Goal: Task Accomplishment & Management: Manage account settings

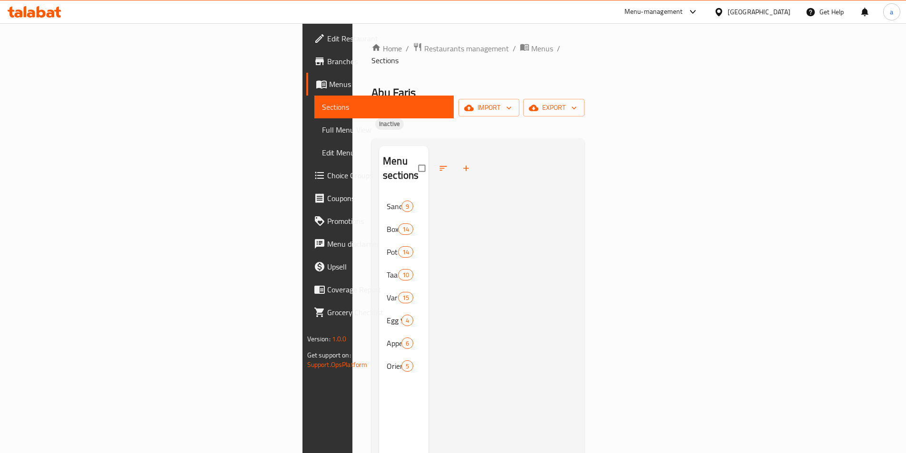
click at [786, 3] on div "Egypt" at bounding box center [752, 11] width 92 height 23
click at [779, 9] on div "Egypt" at bounding box center [759, 12] width 63 height 10
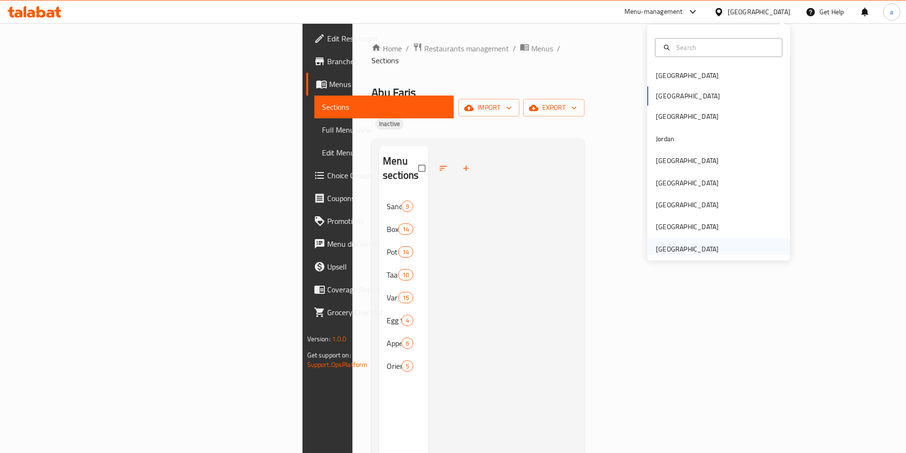
click at [688, 247] on div "[GEOGRAPHIC_DATA]" at bounding box center [687, 249] width 63 height 10
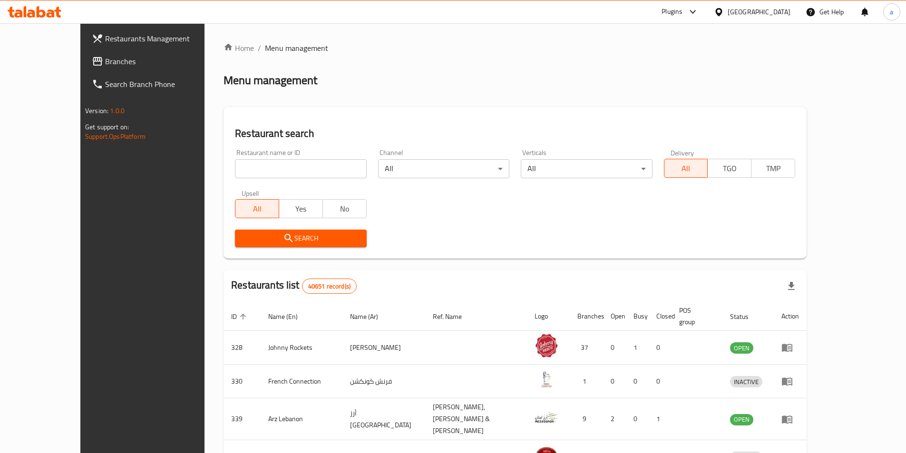
click at [105, 60] on span "Branches" at bounding box center [164, 61] width 119 height 11
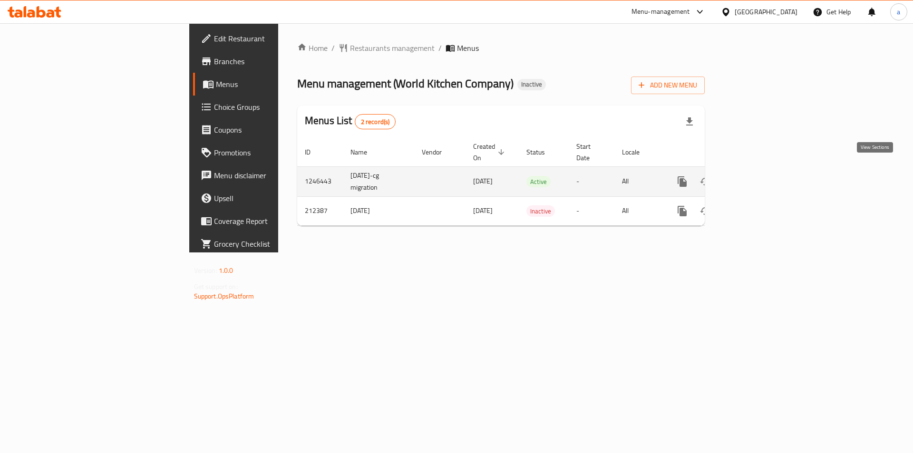
click at [755, 177] on icon "enhanced table" at bounding box center [751, 181] width 9 height 9
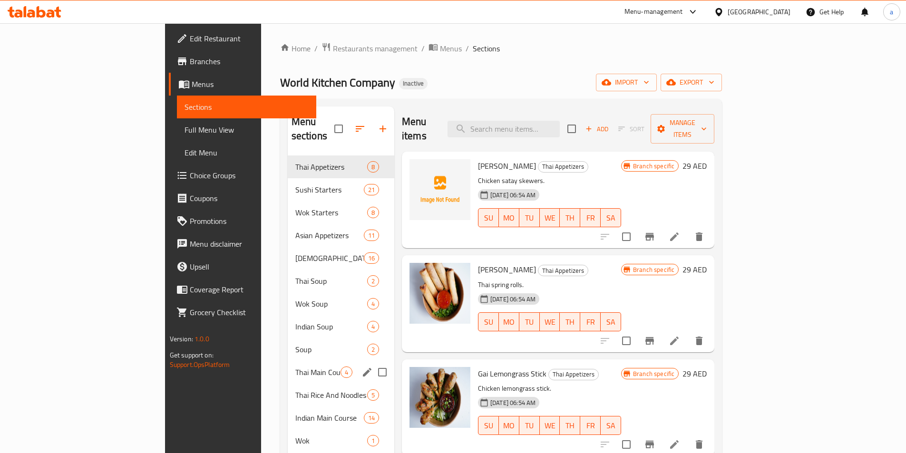
click at [295, 344] on span "Soup" at bounding box center [331, 349] width 72 height 11
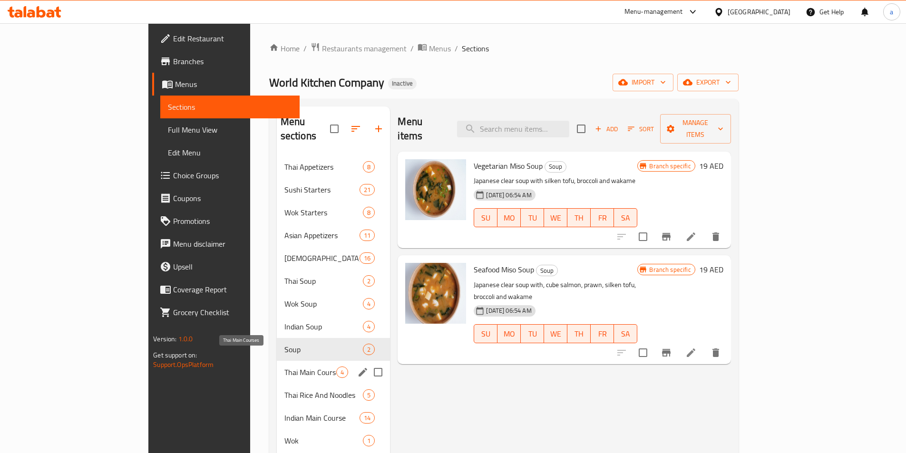
click at [284, 367] on span "Thai Main Courses" at bounding box center [310, 372] width 52 height 11
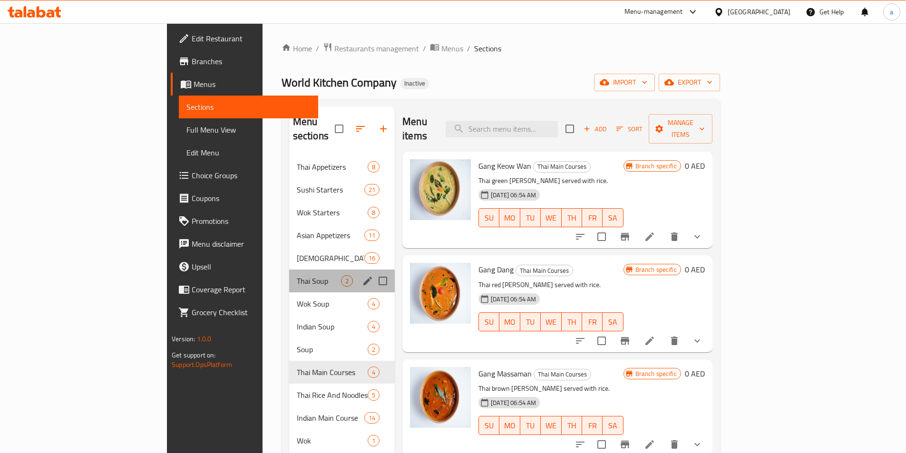
click at [289, 277] on div "Thai Soup 2" at bounding box center [342, 281] width 106 height 23
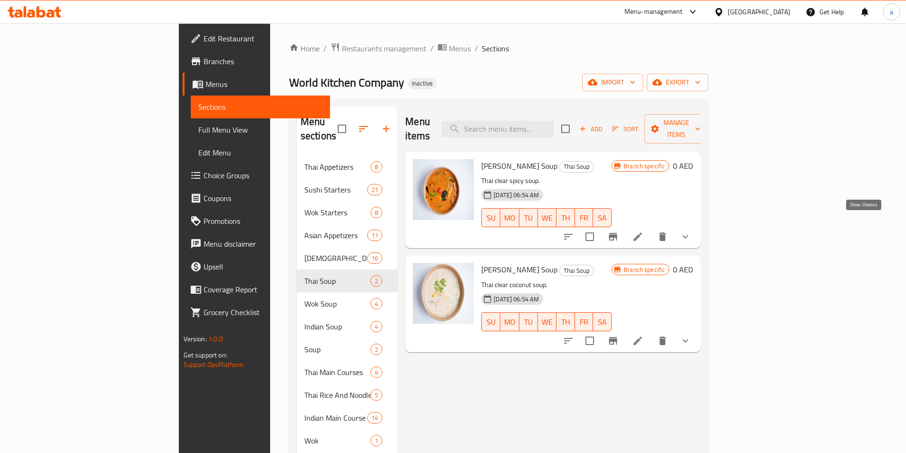
click at [691, 231] on icon "show more" at bounding box center [684, 236] width 11 height 11
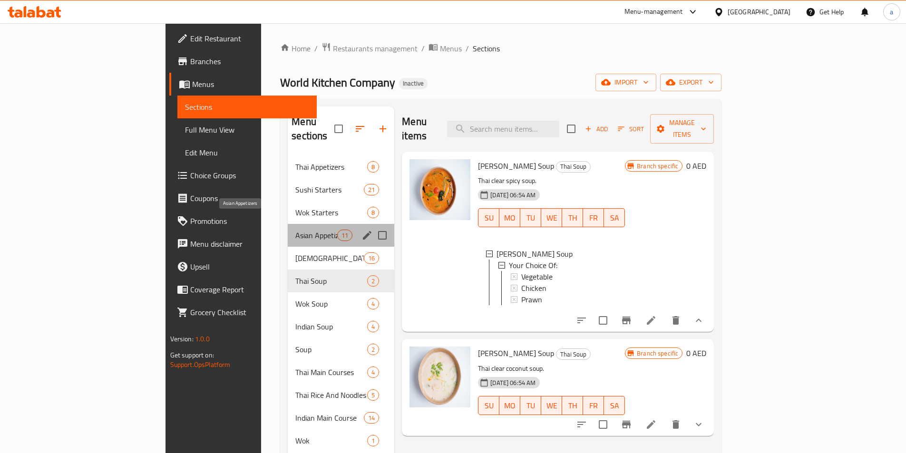
click at [295, 230] on span "Asian Appetizers" at bounding box center [316, 235] width 42 height 11
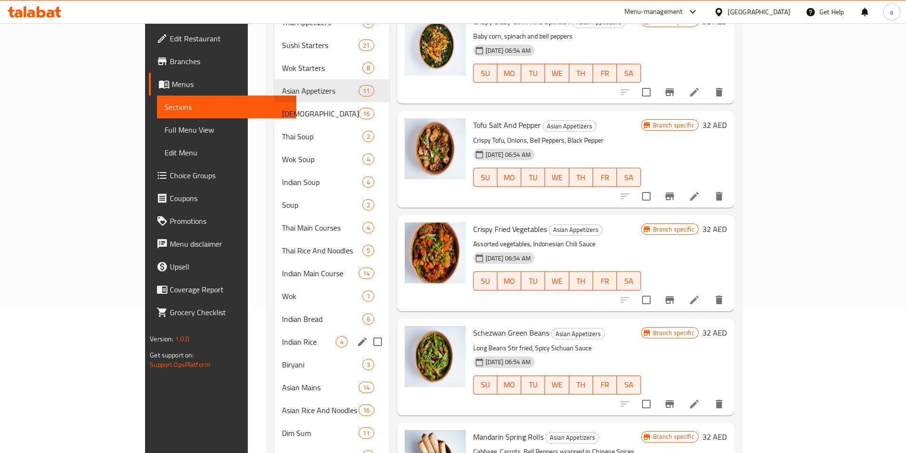
scroll to position [127, 0]
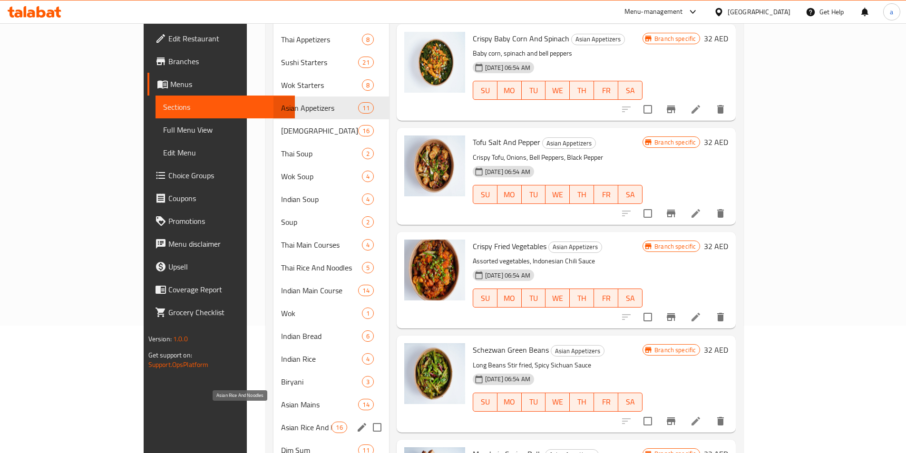
click at [281, 422] on span "Asian Rice And Noodles" at bounding box center [306, 427] width 51 height 11
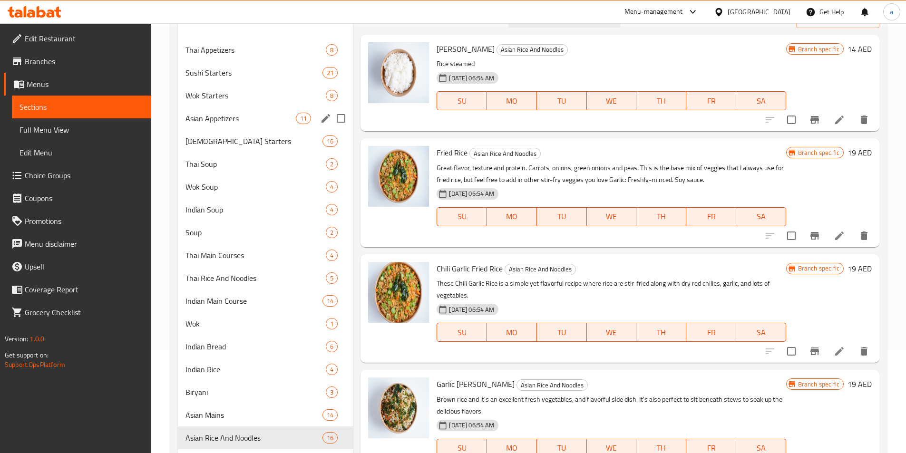
scroll to position [175, 0]
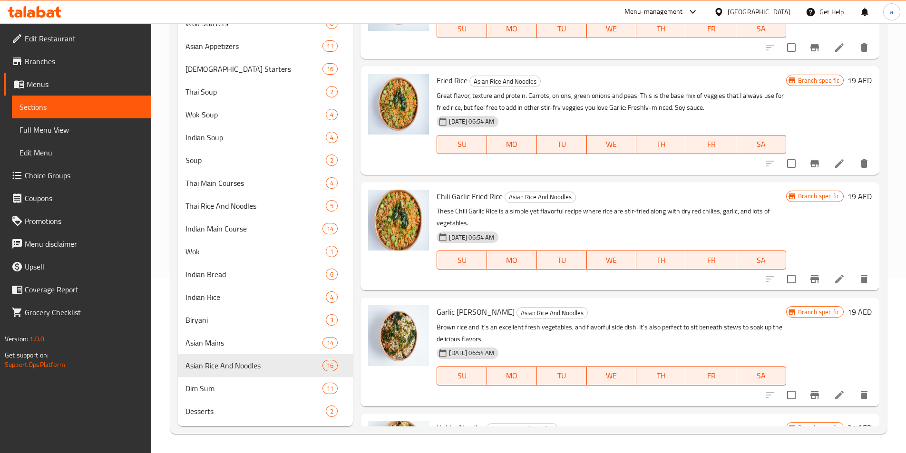
click at [159, 363] on div "Home / Restaurants management / Menus / Sections World Kitchen Company Inactive…" at bounding box center [528, 150] width 755 height 605
click at [151, 221] on link "Promotions" at bounding box center [77, 221] width 147 height 23
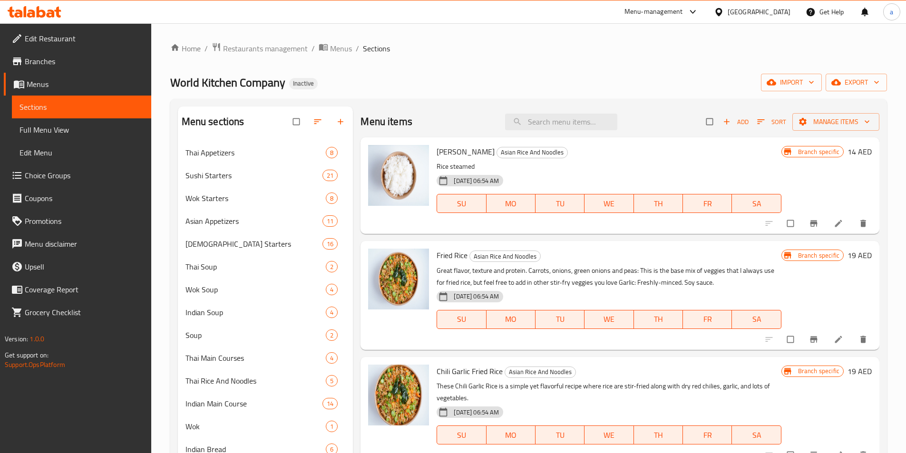
click at [166, 192] on div "Home / Restaurants management / Menus / Sections World Kitchen Company Inactive…" at bounding box center [528, 325] width 755 height 605
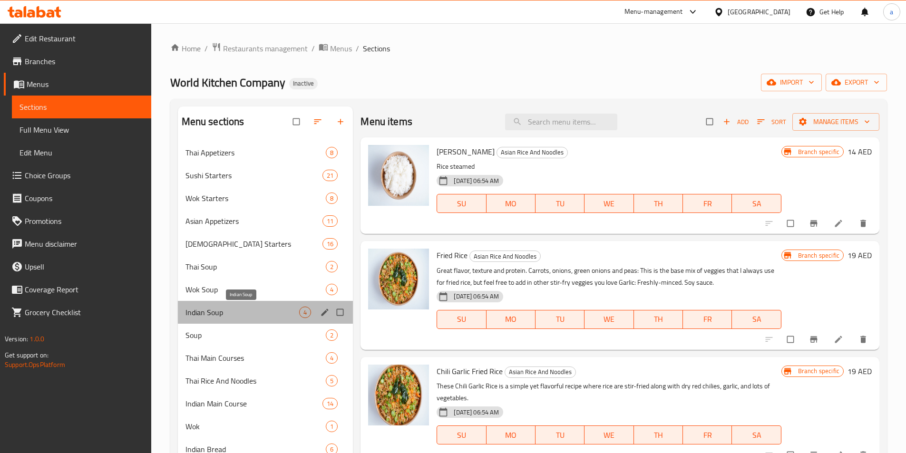
click at [251, 307] on span "Indian Soup" at bounding box center [242, 312] width 114 height 11
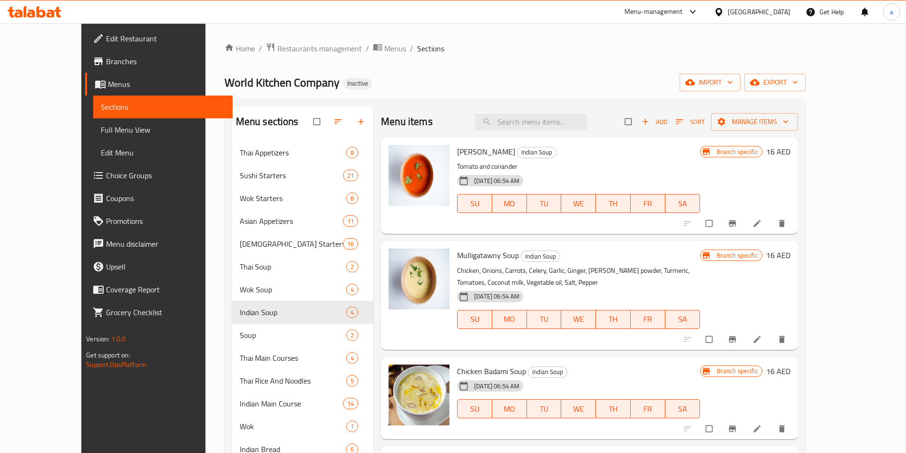
click at [453, 51] on ol "Home / Restaurants management / Menus / Sections" at bounding box center [514, 48] width 581 height 12
click at [106, 63] on span "Branches" at bounding box center [165, 61] width 119 height 11
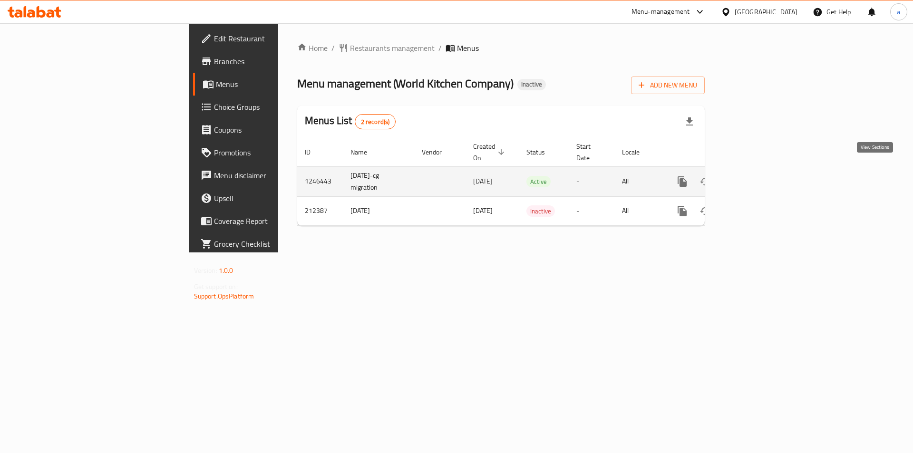
click at [757, 176] on icon "enhanced table" at bounding box center [750, 181] width 11 height 11
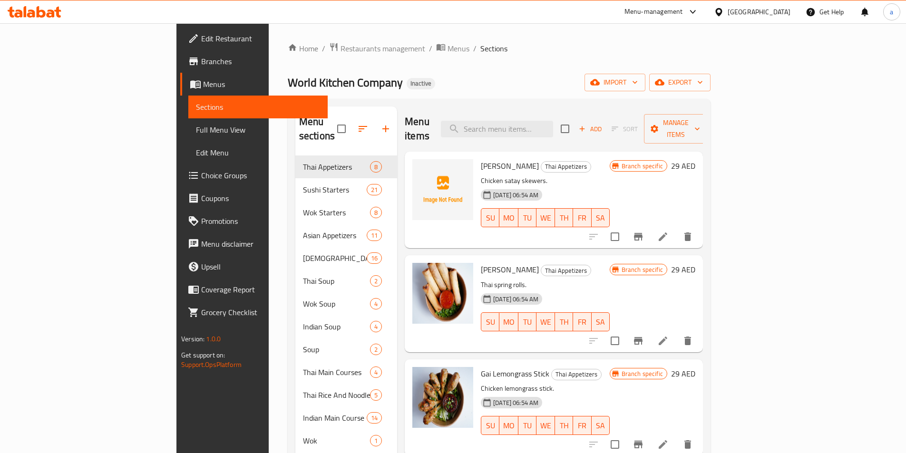
click at [416, 63] on div "Home / Restaurants management / Menus / Sections World Kitchen Company Inactive…" at bounding box center [499, 332] width 423 height 581
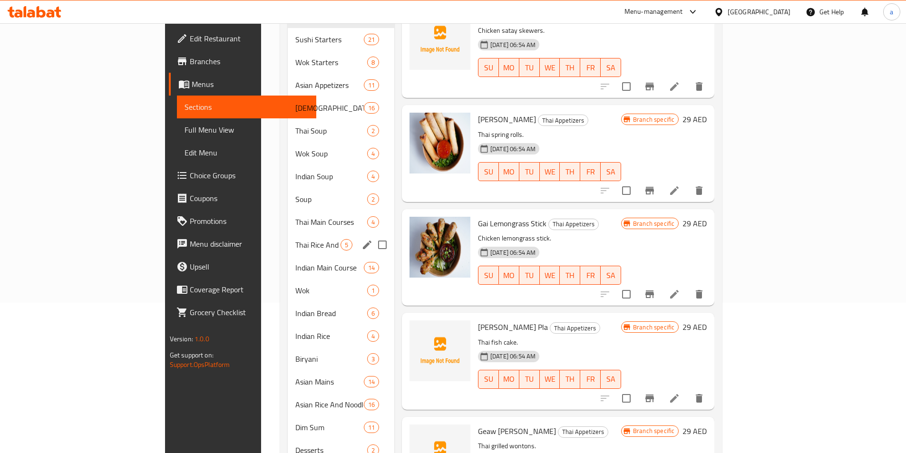
scroll to position [175, 0]
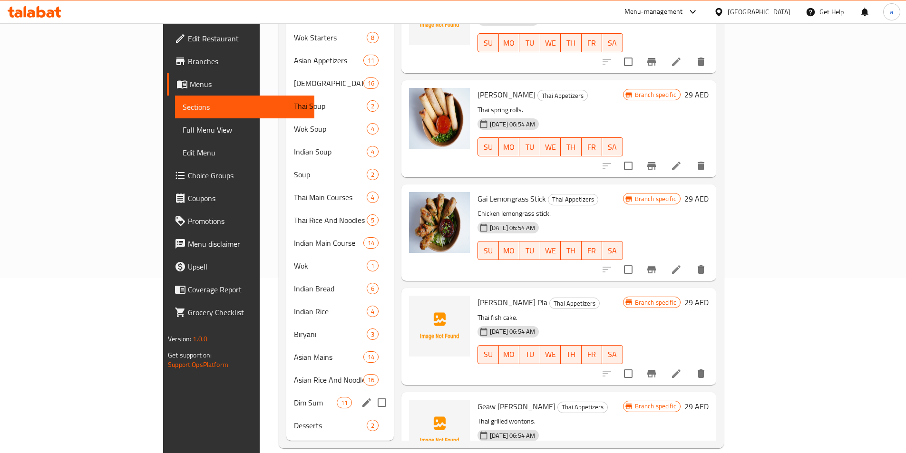
click at [286, 395] on div "Dim Sum 11" at bounding box center [339, 402] width 107 height 23
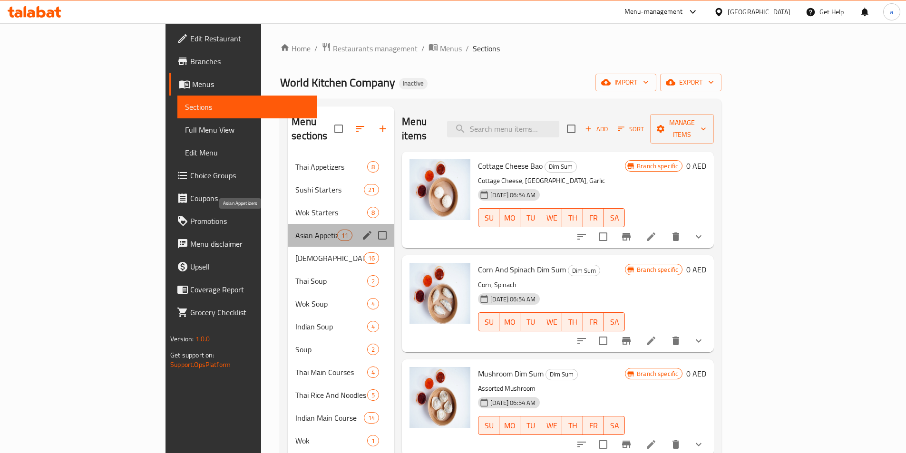
click at [295, 230] on span "Asian Appetizers" at bounding box center [316, 235] width 42 height 11
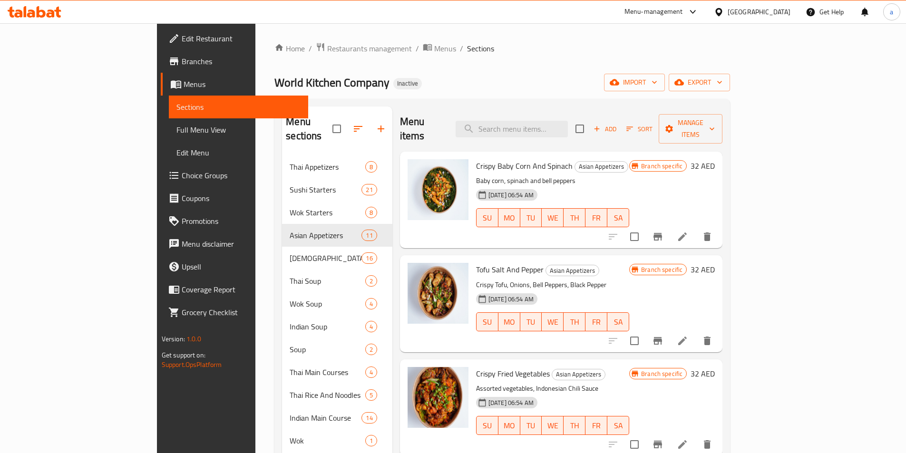
click at [430, 55] on div "Home / Restaurants management / Menus / Sections World Kitchen Company Inactive…" at bounding box center [502, 332] width 456 height 581
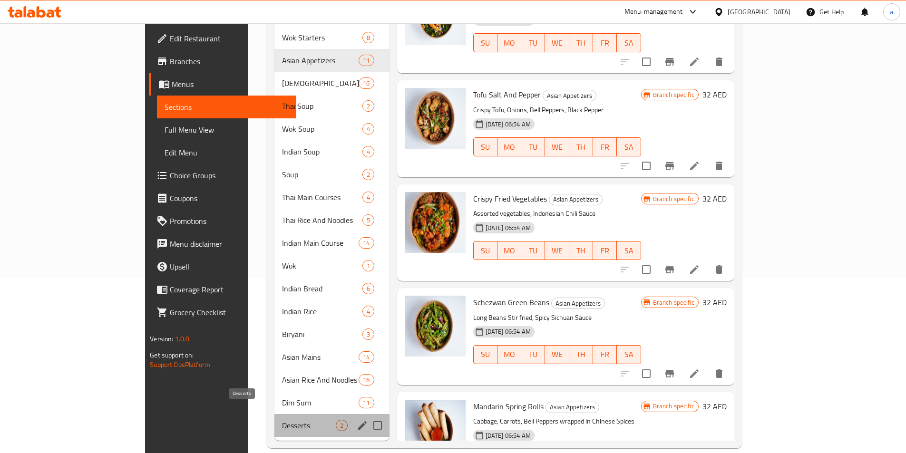
click at [282, 420] on span "Desserts" at bounding box center [309, 425] width 54 height 11
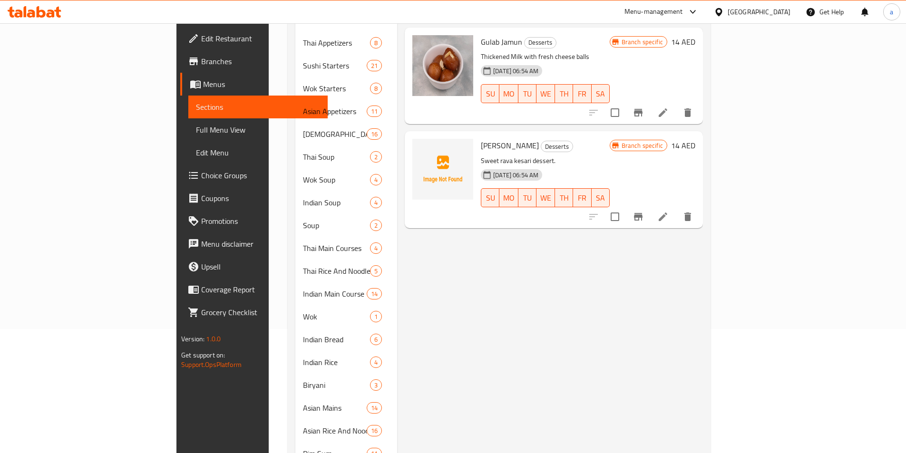
scroll to position [80, 0]
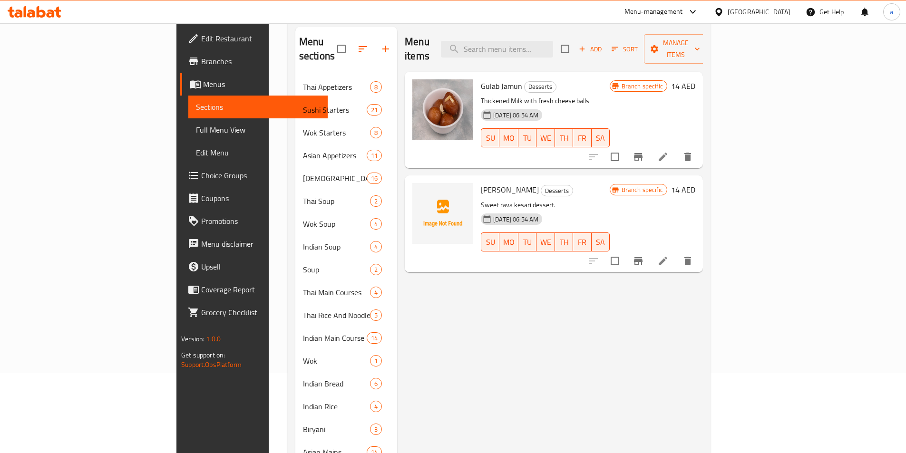
click at [505, 283] on div "Menu items Add Sort Manage items Gulab Jamun Desserts Thickened Milk with fresh…" at bounding box center [550, 281] width 306 height 509
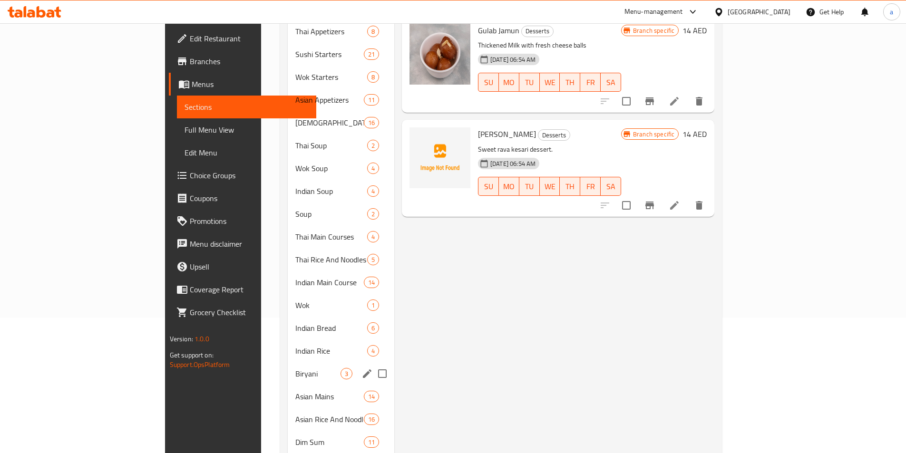
scroll to position [175, 0]
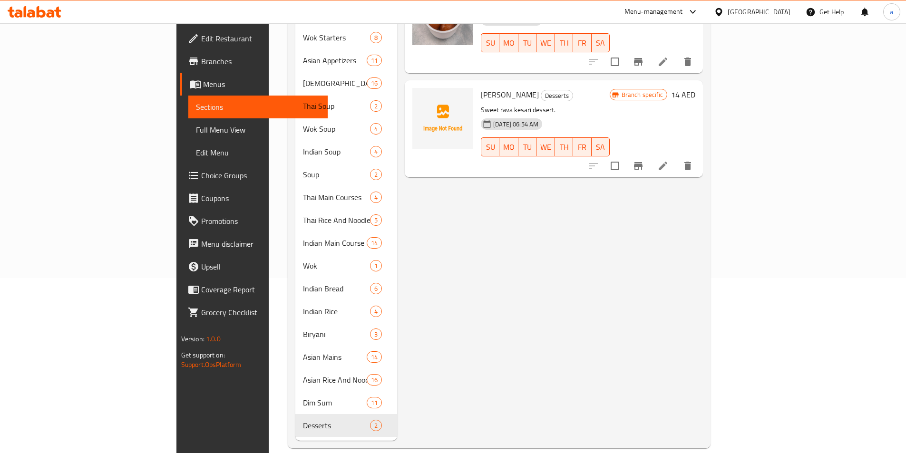
click at [406, 312] on div "Menu items Add Sort Manage items Gulab Jamun Desserts Thickened Milk with fresh…" at bounding box center [550, 186] width 306 height 509
click at [505, 334] on div "Menu items Add Sort Manage items Gulab Jamun Desserts Thickened Milk with fresh…" at bounding box center [550, 186] width 306 height 509
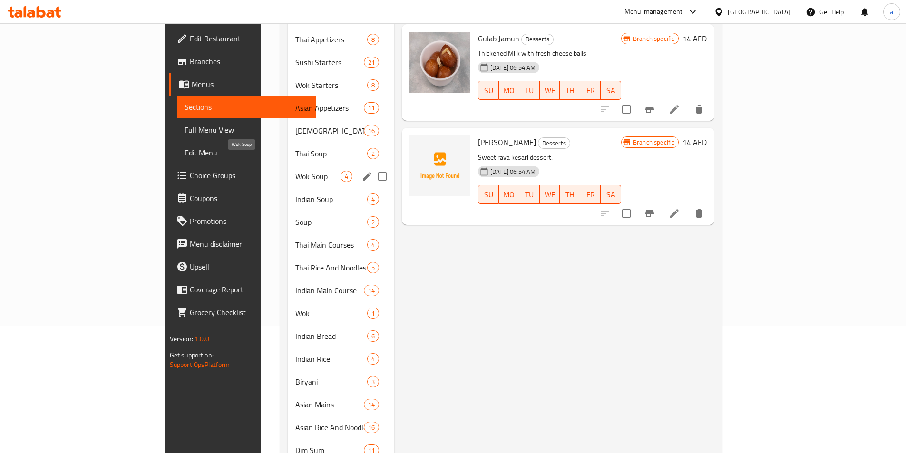
scroll to position [80, 0]
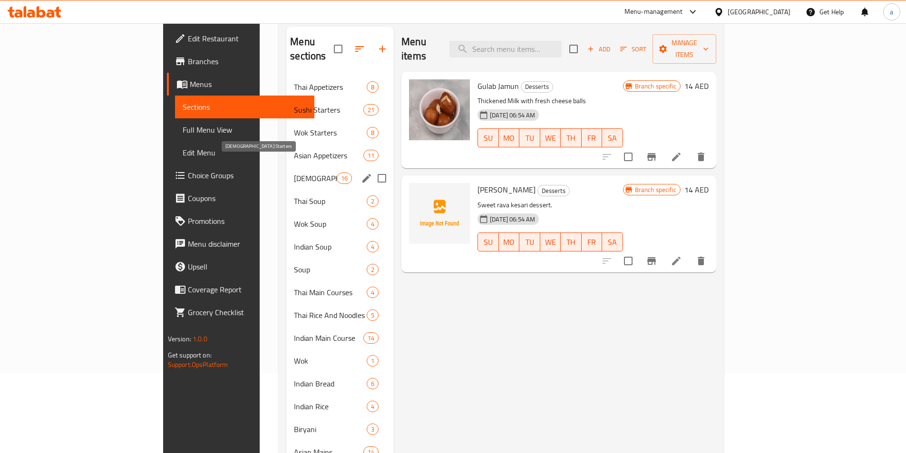
click at [294, 173] on span "[DEMOGRAPHIC_DATA] Starters" at bounding box center [315, 178] width 43 height 11
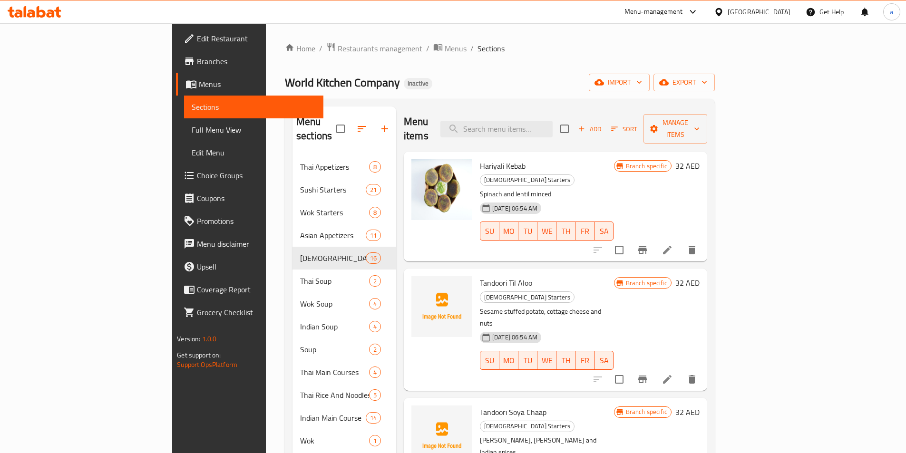
click at [480, 58] on div "Home / Restaurants management / Menus / Sections World Kitchen Company Inactive…" at bounding box center [500, 332] width 430 height 581
click at [199, 85] on span "Menus" at bounding box center [257, 83] width 117 height 11
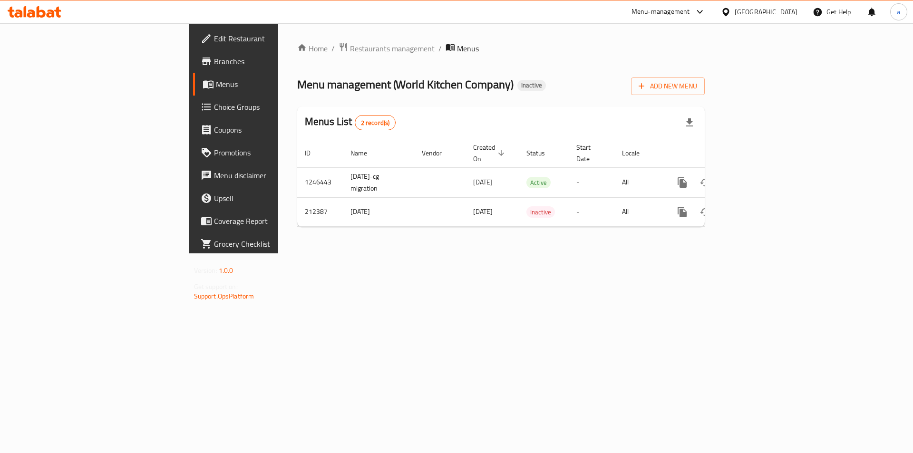
click at [757, 177] on icon "enhanced table" at bounding box center [750, 182] width 11 height 11
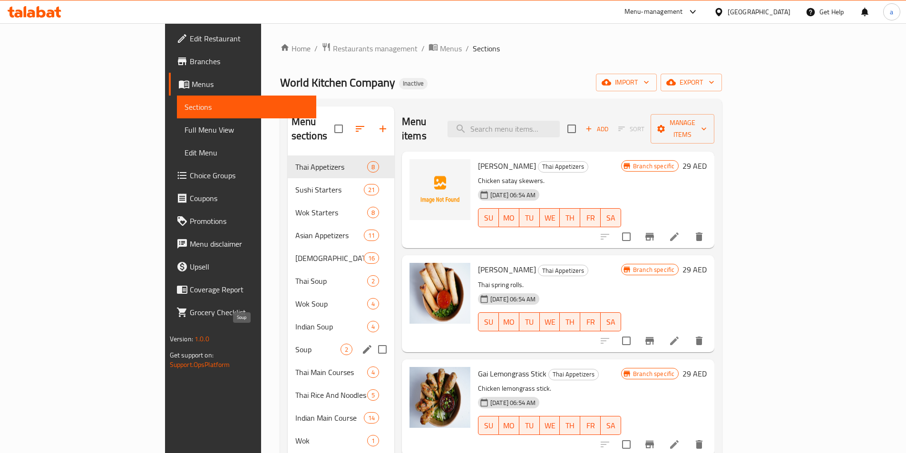
click at [295, 344] on span "Soup" at bounding box center [317, 349] width 45 height 11
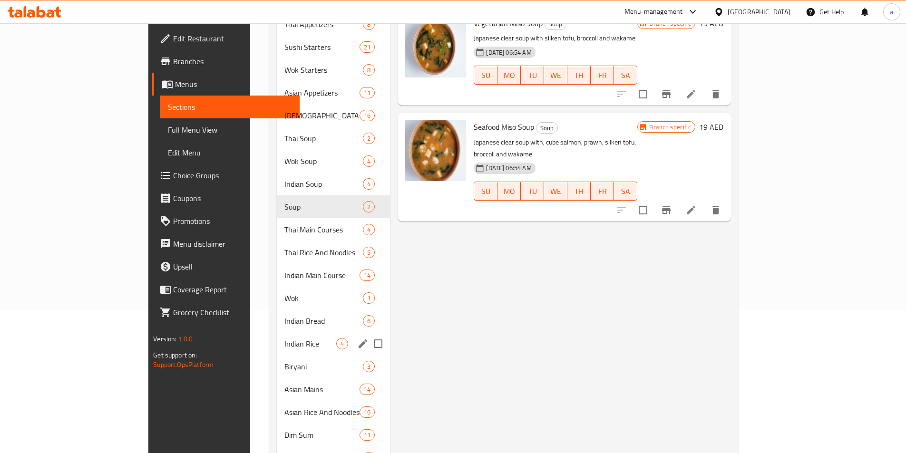
scroll to position [175, 0]
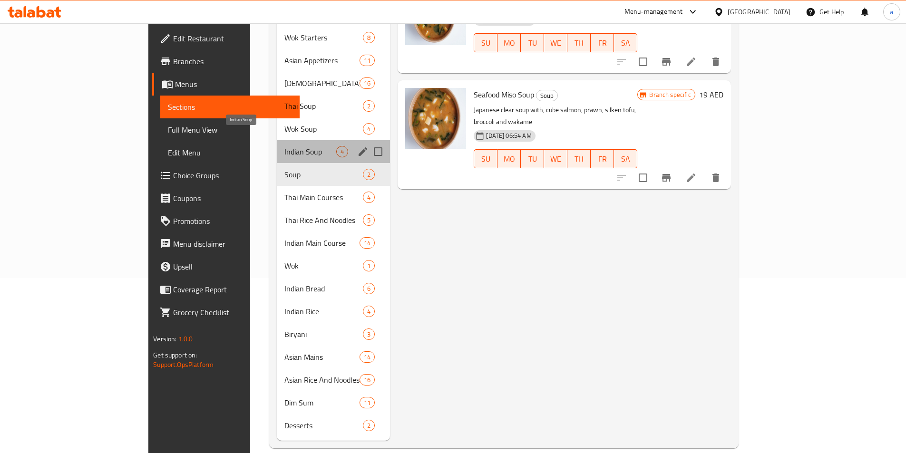
click at [284, 146] on span "Indian Soup" at bounding box center [310, 151] width 52 height 11
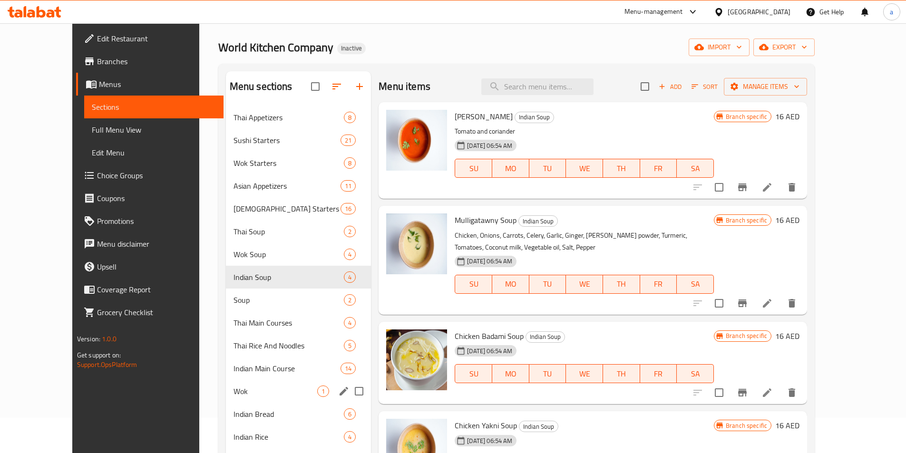
scroll to position [32, 0]
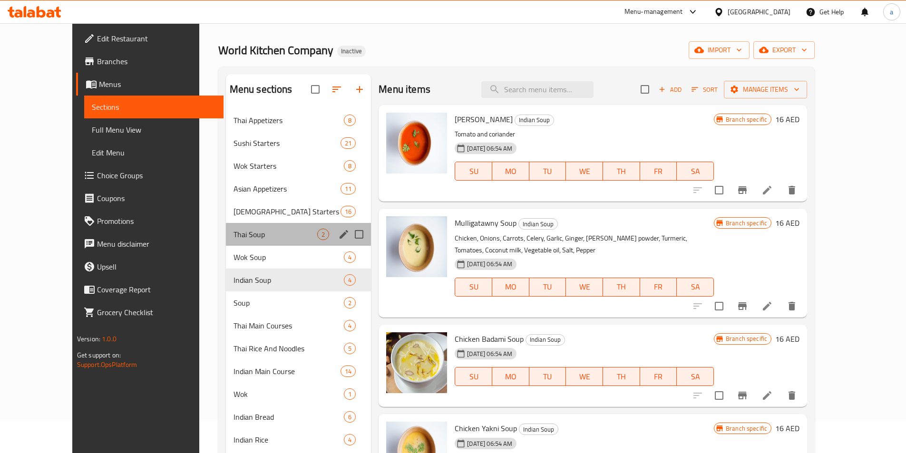
click at [233, 242] on div "Thai Soup 2" at bounding box center [299, 234] width 146 height 23
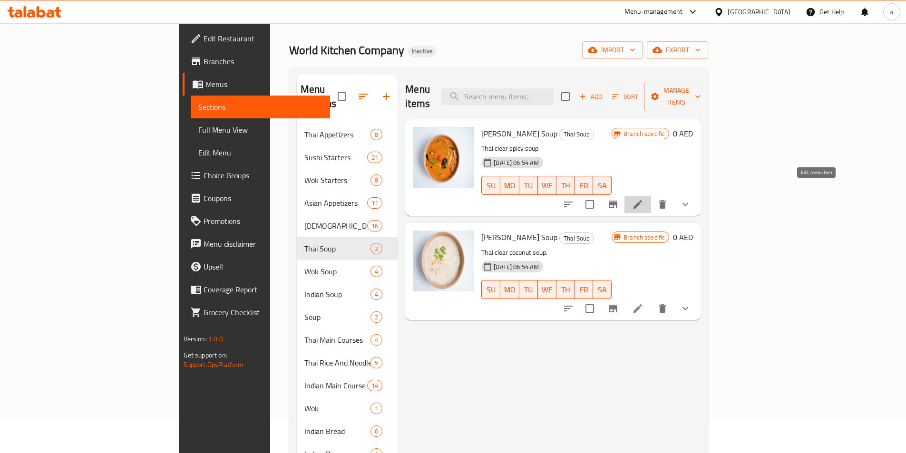
click at [643, 199] on icon at bounding box center [637, 204] width 11 height 11
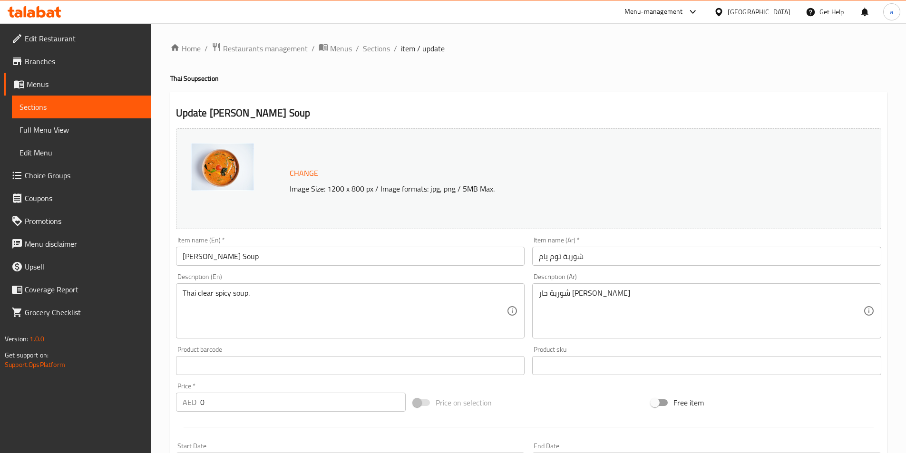
click at [446, 98] on div "Update [PERSON_NAME] Soup Change Image Size: 1200 x 800 px / Image formats: jpg…" at bounding box center [528, 400] width 717 height 616
click at [39, 82] on span "Menus" at bounding box center [85, 83] width 117 height 11
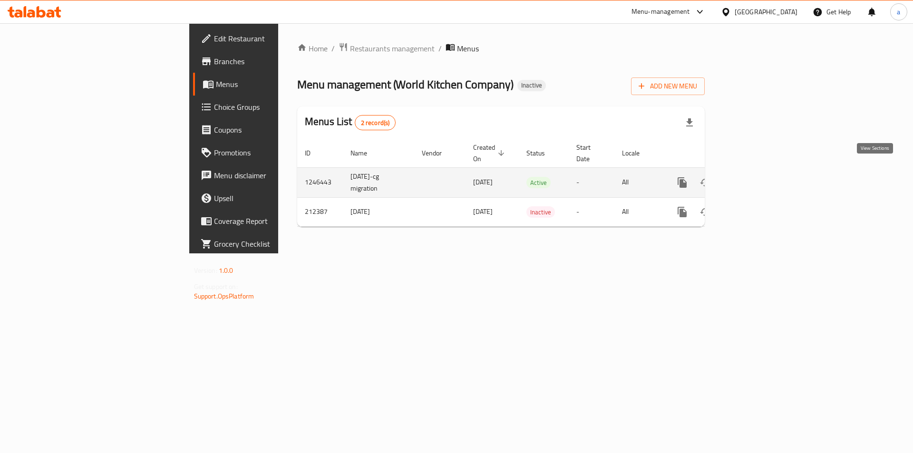
click at [757, 177] on icon "enhanced table" at bounding box center [750, 182] width 11 height 11
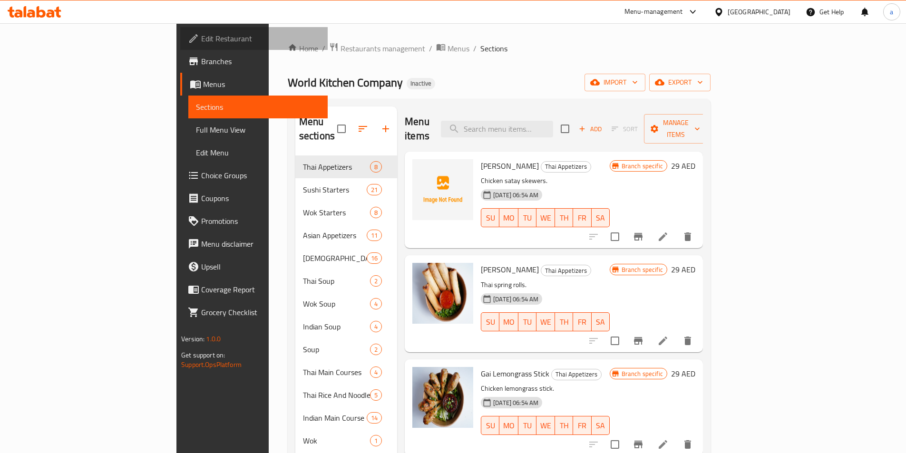
click at [180, 27] on link "Edit Restaurant" at bounding box center [253, 38] width 147 height 23
